Goal: Task Accomplishment & Management: Manage account settings

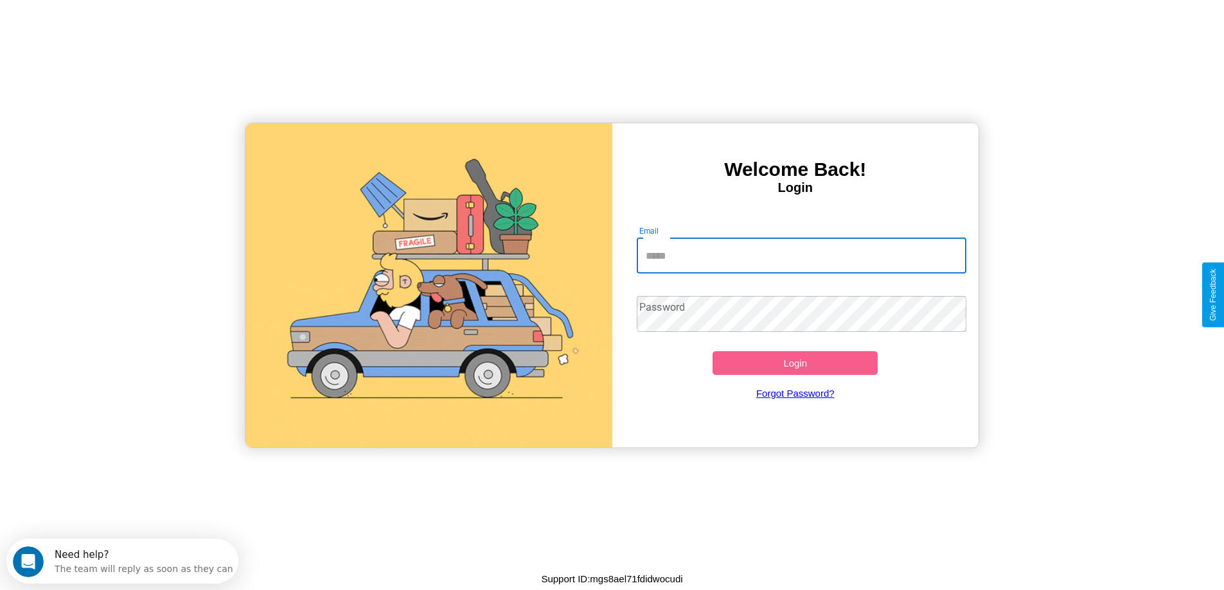
click at [801, 256] on input "Email" at bounding box center [801, 256] width 329 height 36
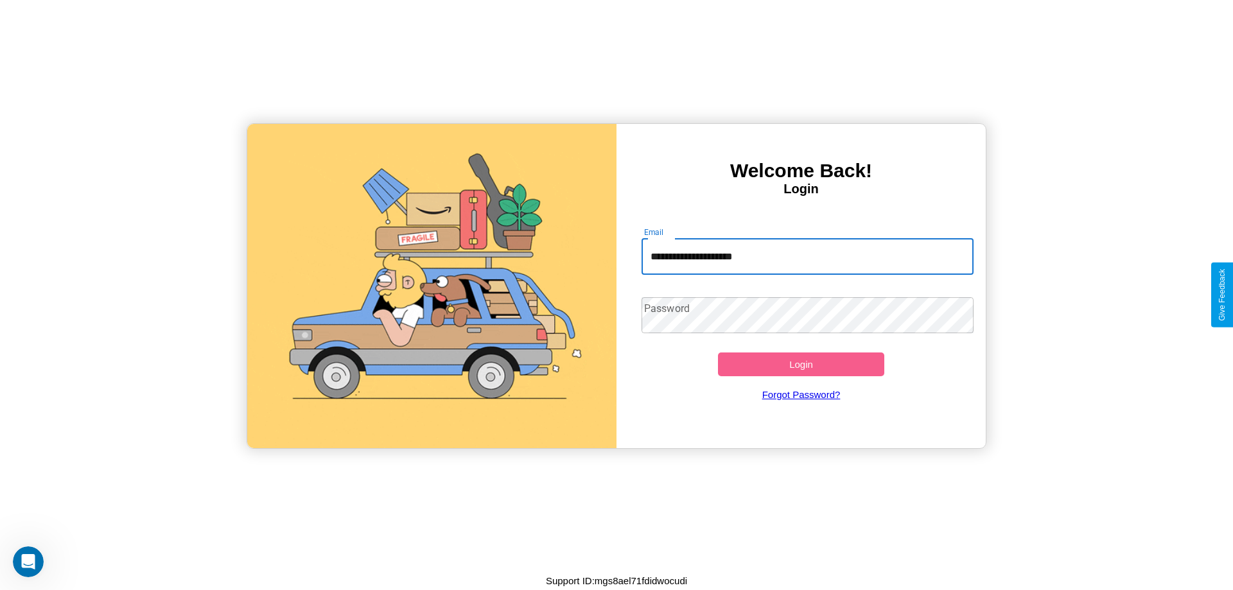
type input "**********"
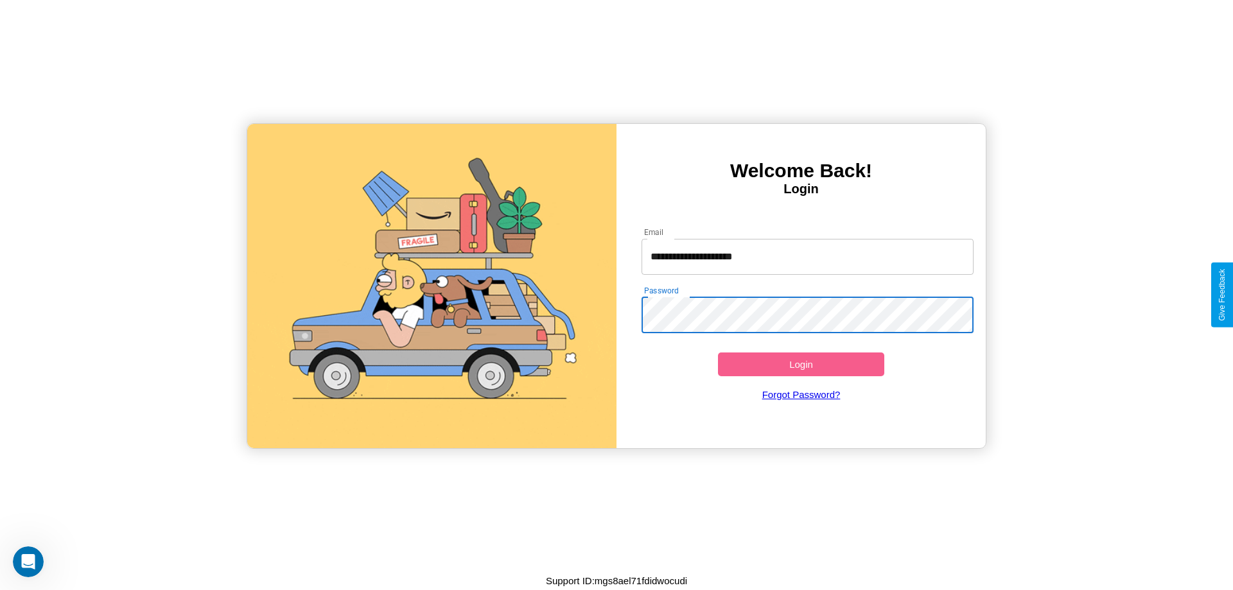
click at [801, 364] on button "Login" at bounding box center [801, 365] width 166 height 24
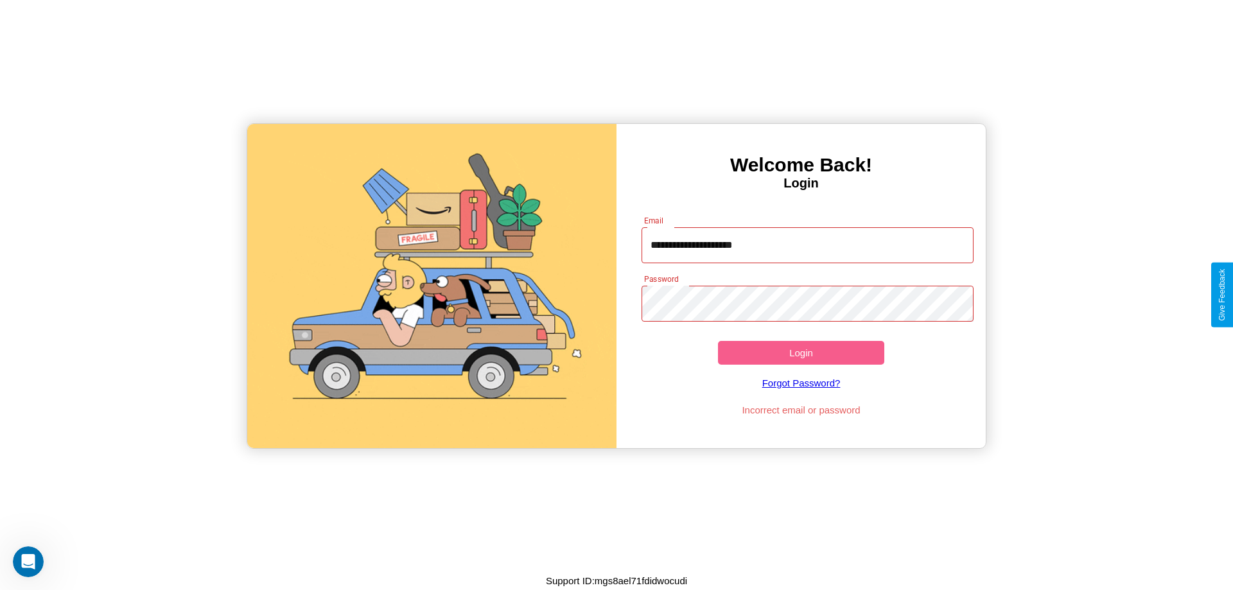
click at [801, 353] on button "Login" at bounding box center [801, 353] width 166 height 24
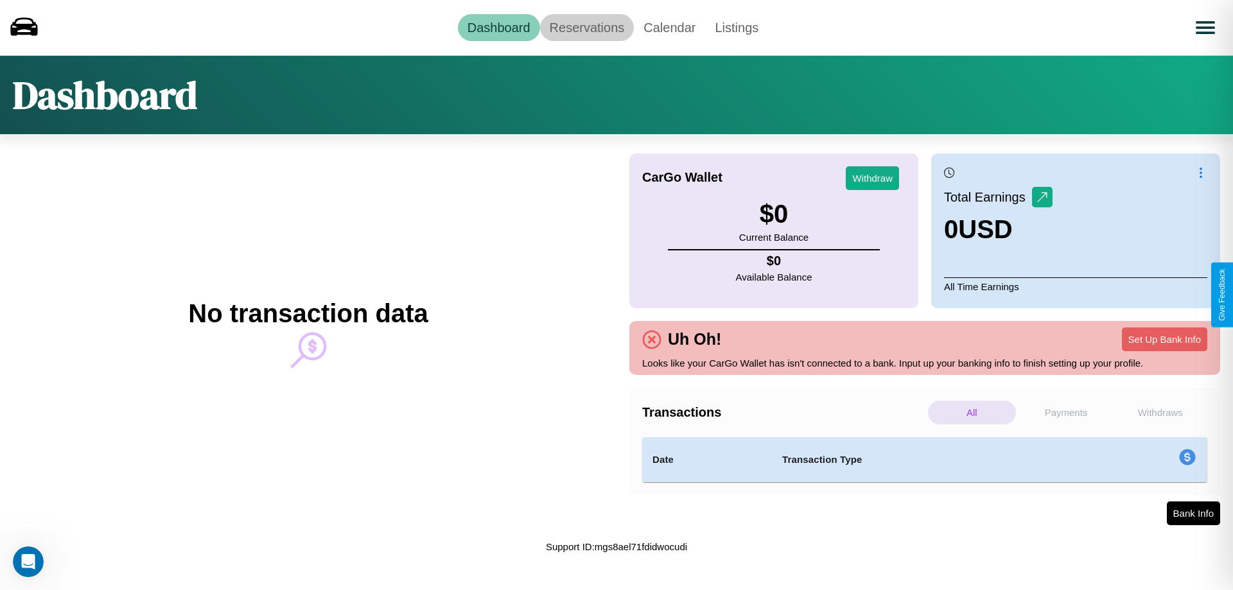
click at [586, 27] on link "Reservations" at bounding box center [587, 27] width 94 height 27
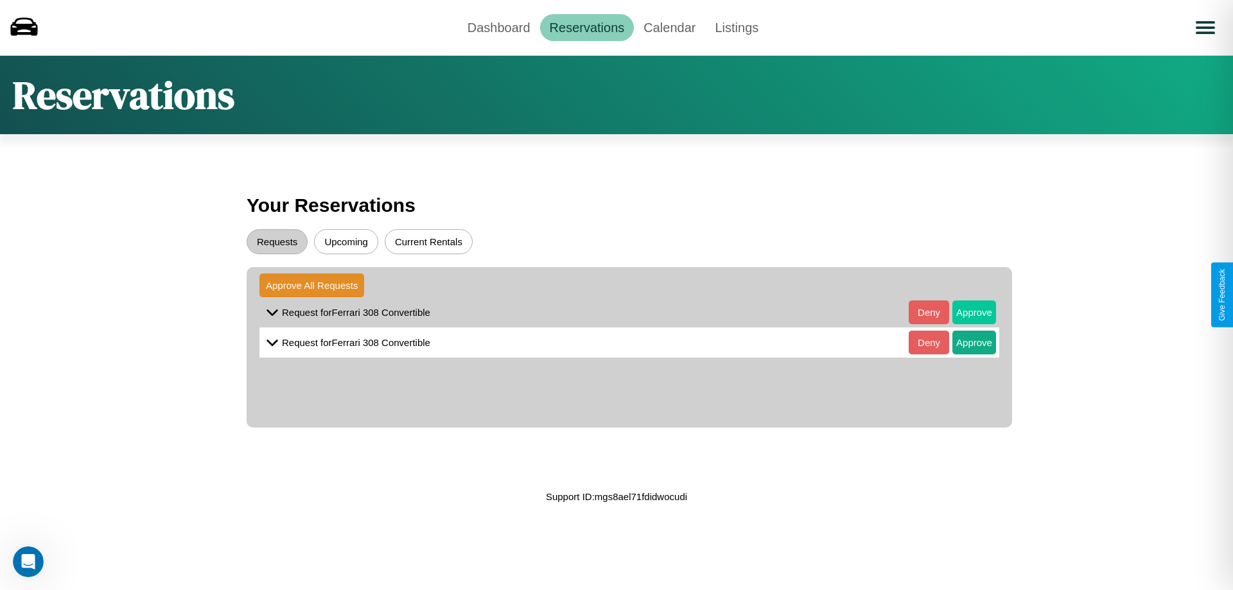
click at [965, 312] on button "Approve" at bounding box center [975, 313] width 44 height 24
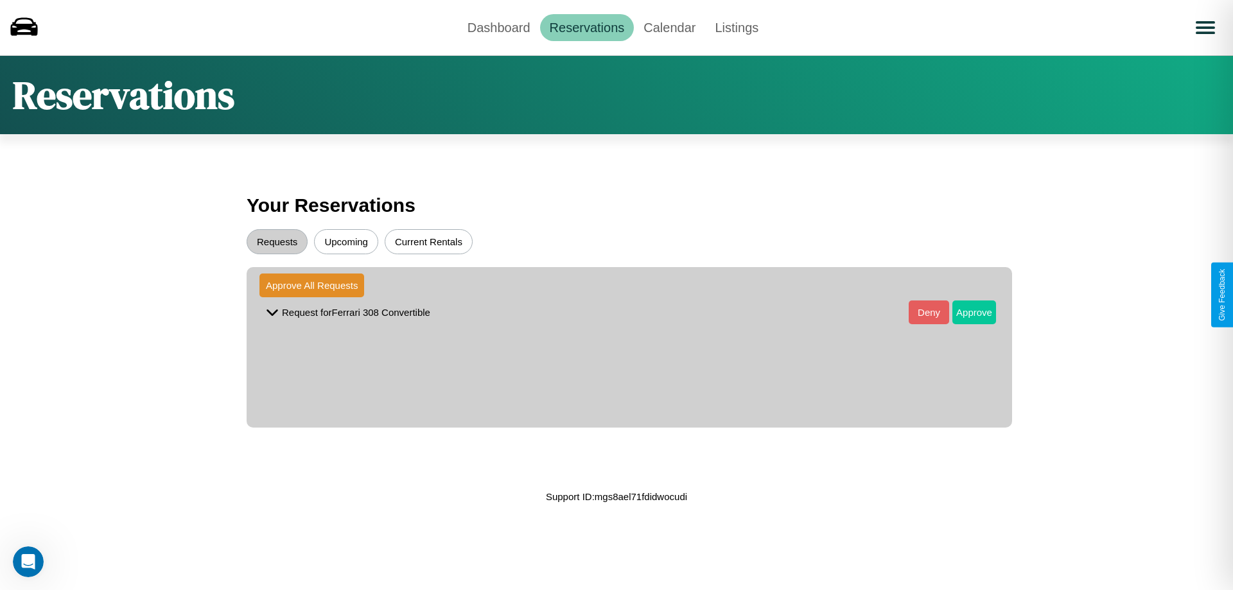
click at [965, 312] on button "Approve" at bounding box center [975, 313] width 44 height 24
